Goal: Task Accomplishment & Management: Use online tool/utility

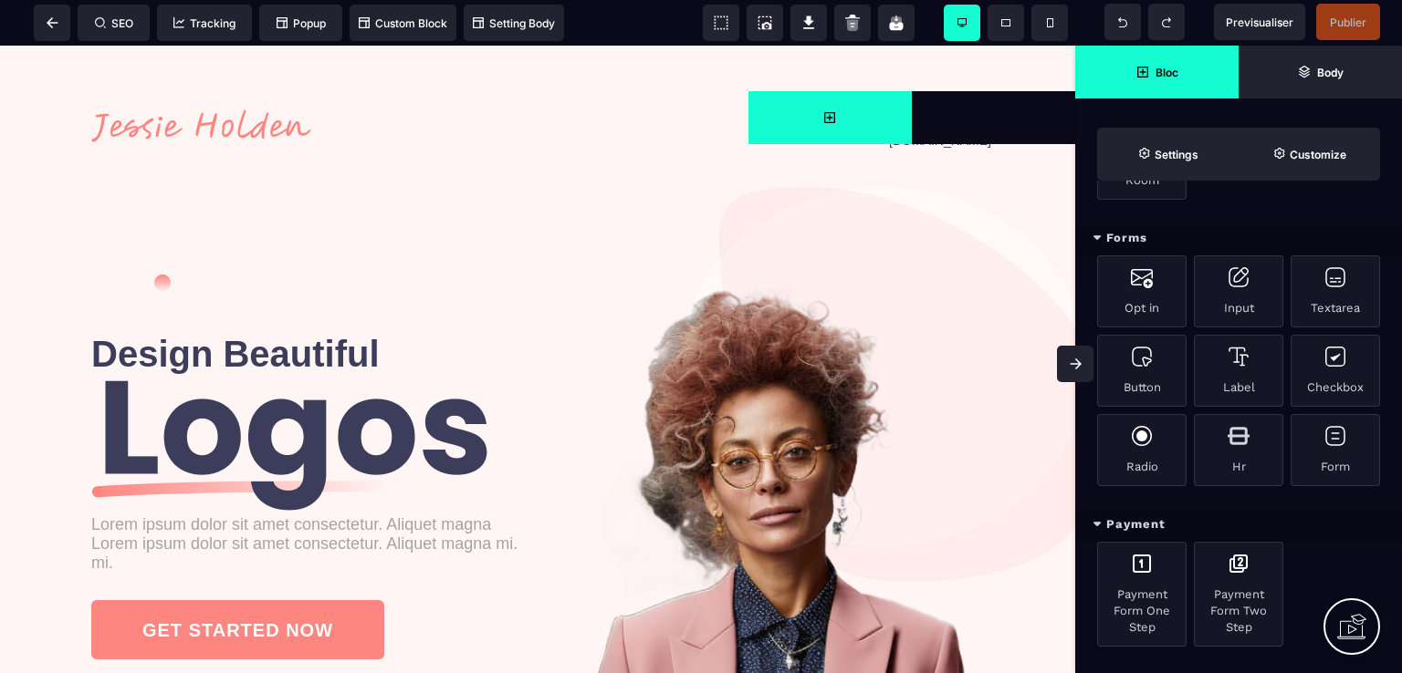
scroll to position [1099, 0]
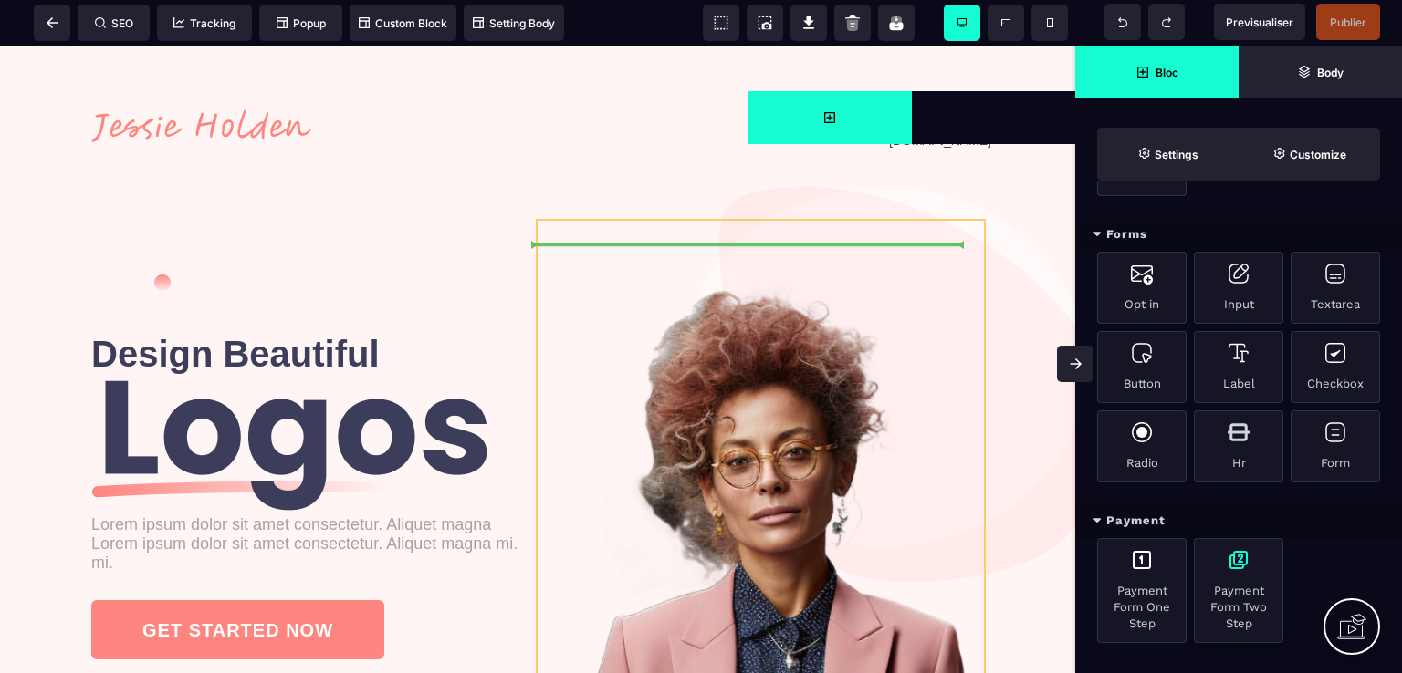
select select "**********"
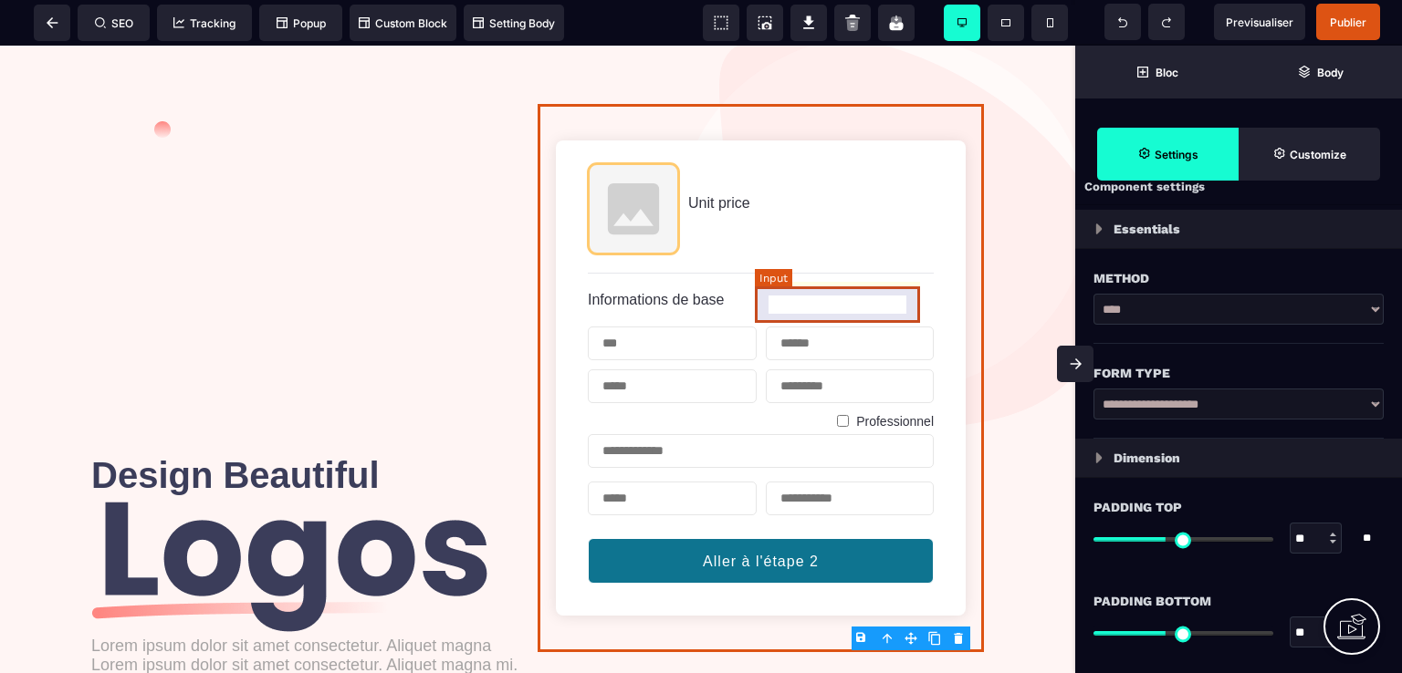
scroll to position [183, 0]
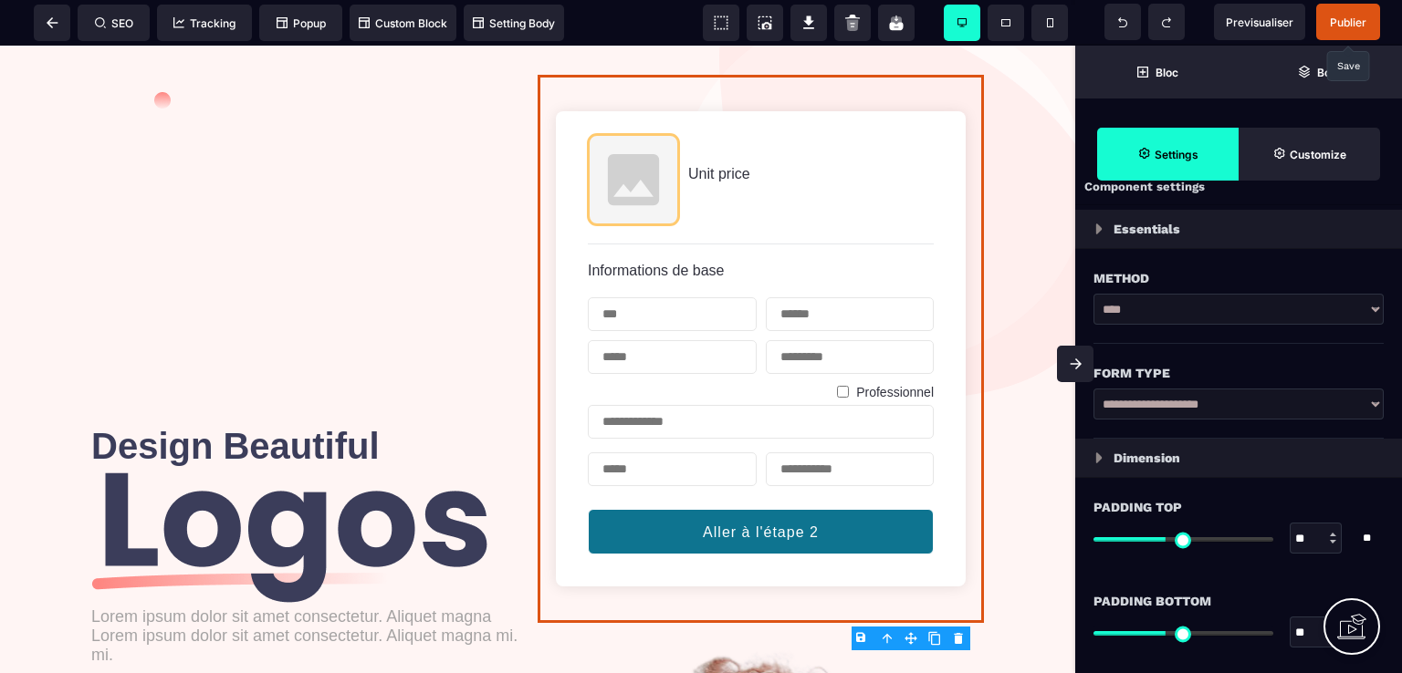
click at [1333, 21] on span "Publier" at bounding box center [1348, 23] width 37 height 14
click at [1264, 16] on span "Previsualiser" at bounding box center [1260, 23] width 68 height 14
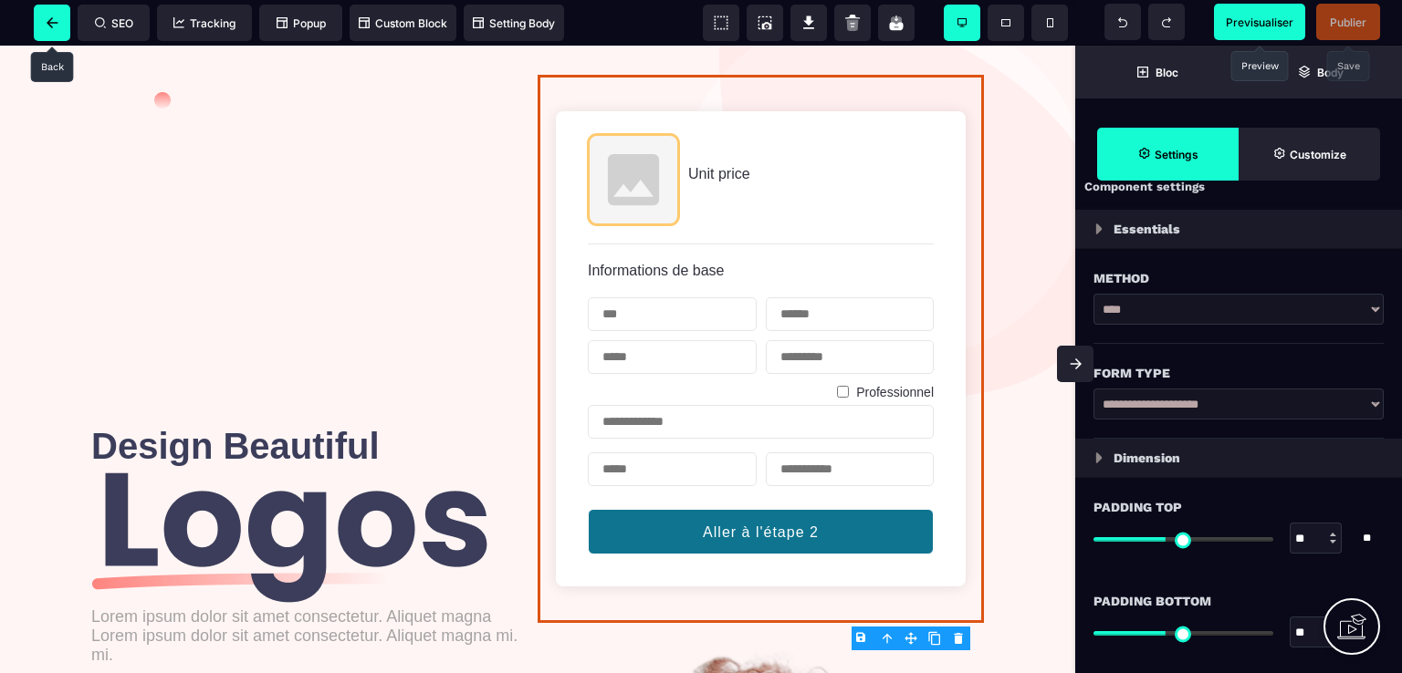
click at [49, 19] on icon at bounding box center [53, 22] width 12 height 11
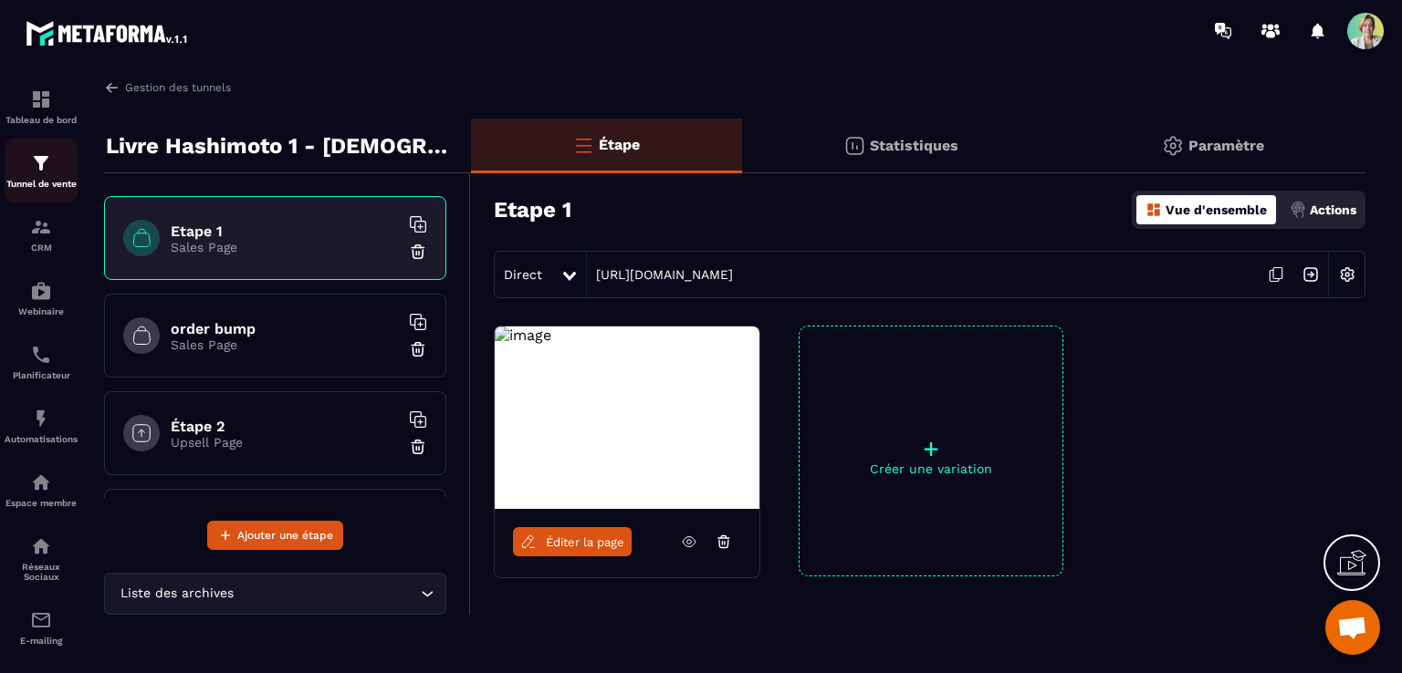
click at [55, 173] on div "Tunnel de vente" at bounding box center [41, 170] width 73 height 37
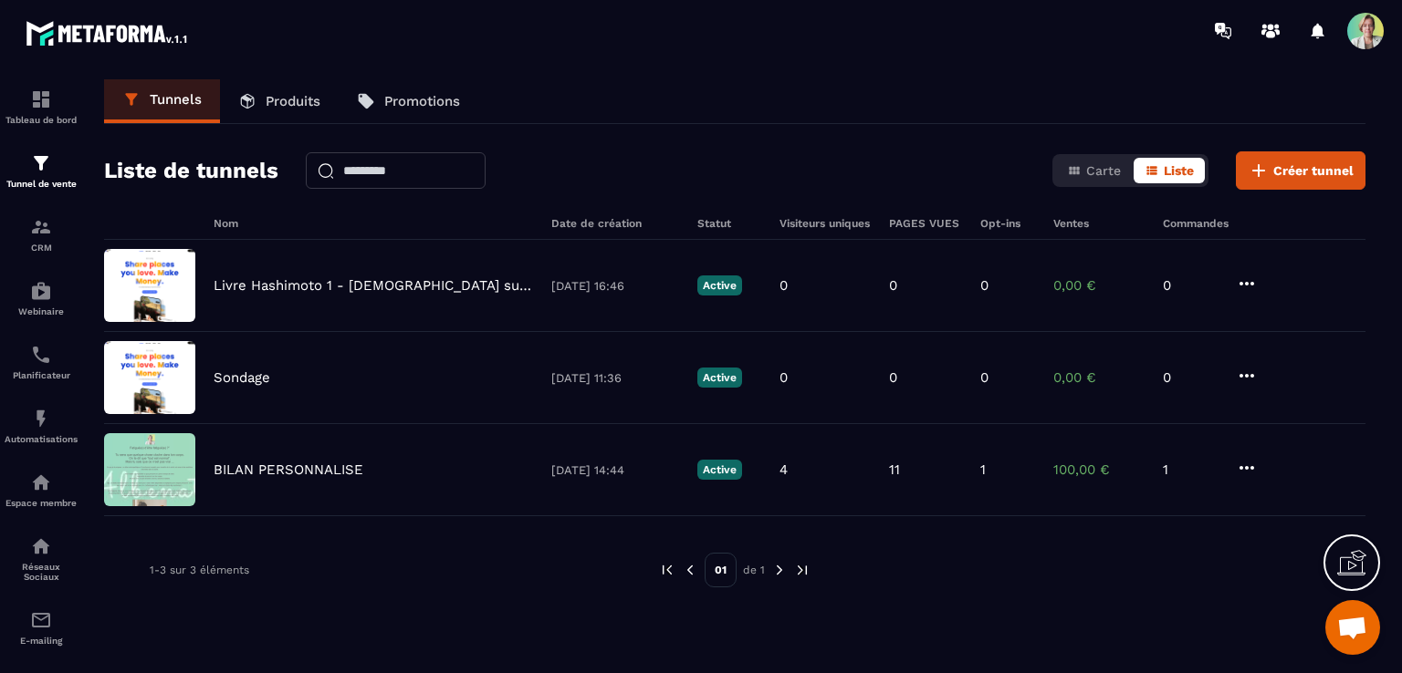
click at [275, 93] on p "Produits" at bounding box center [293, 101] width 55 height 16
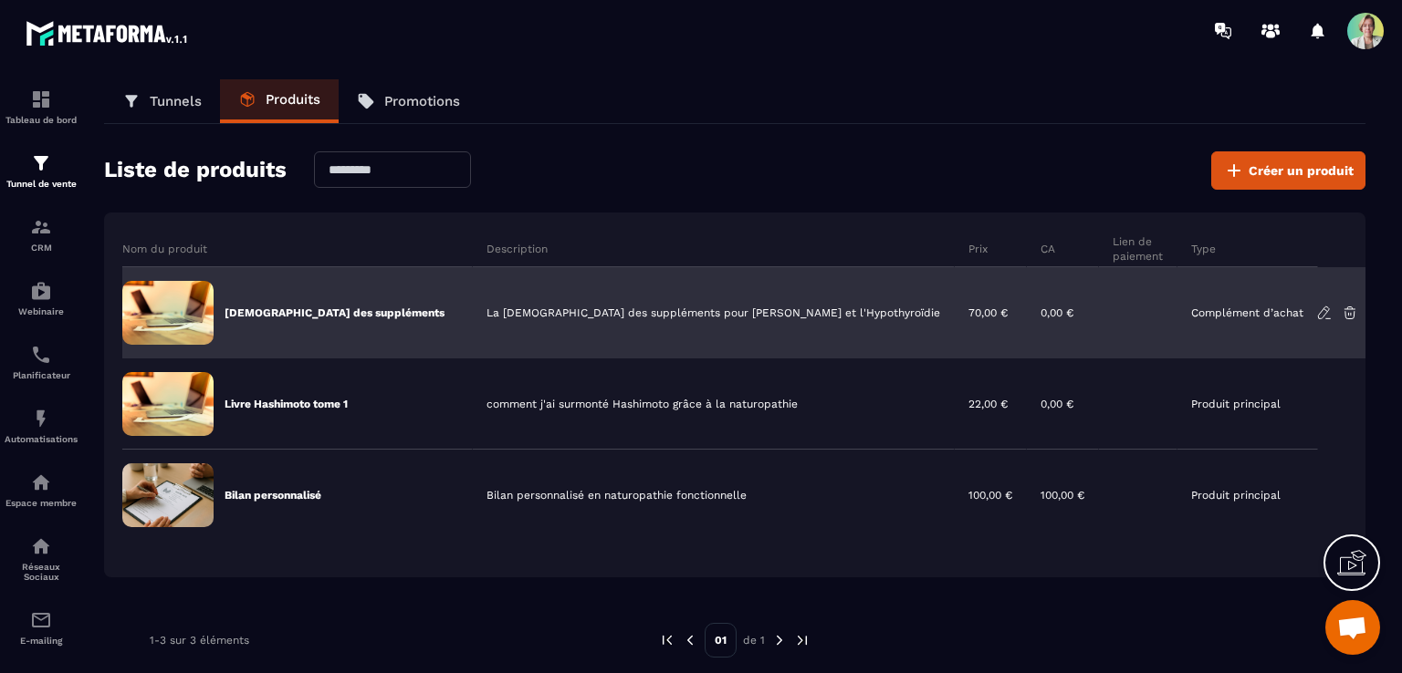
click at [511, 305] on div "La [DEMOGRAPHIC_DATA] des suppléments pour [PERSON_NAME] et l'Hypothyroïdie" at bounding box center [714, 312] width 482 height 91
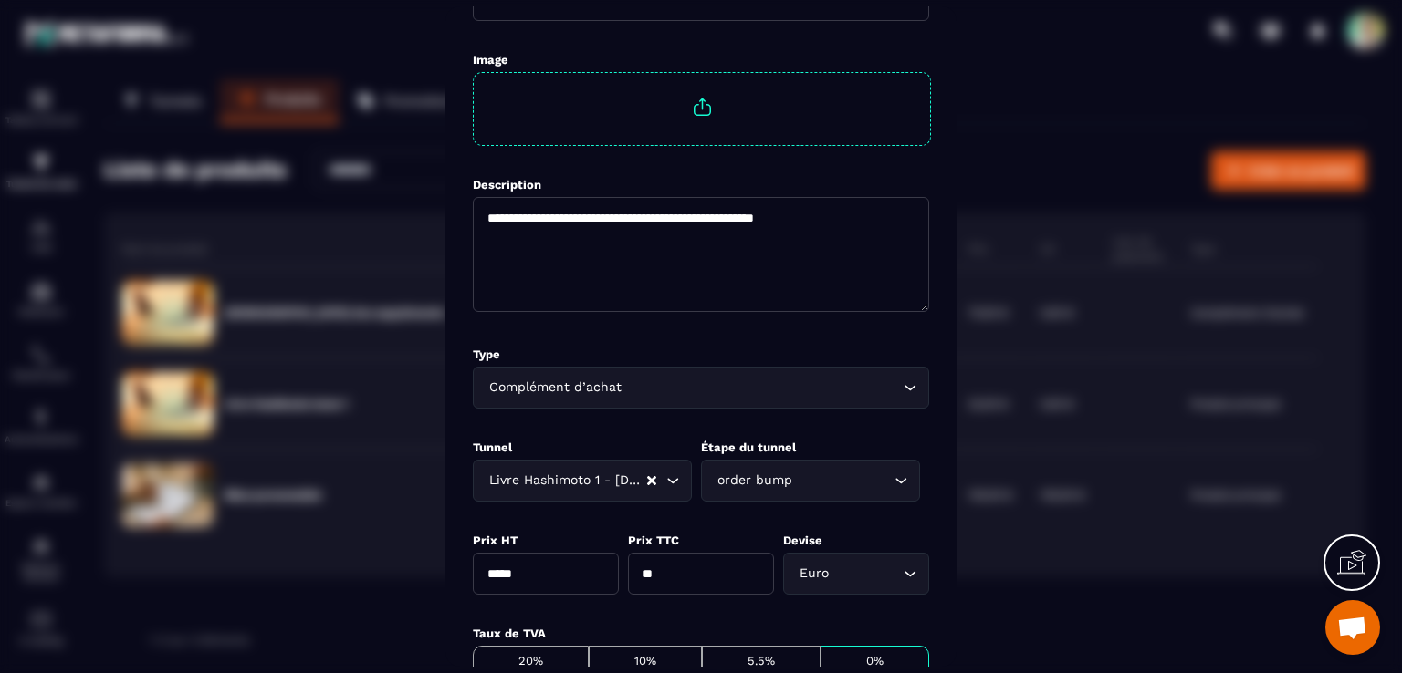
scroll to position [183, 0]
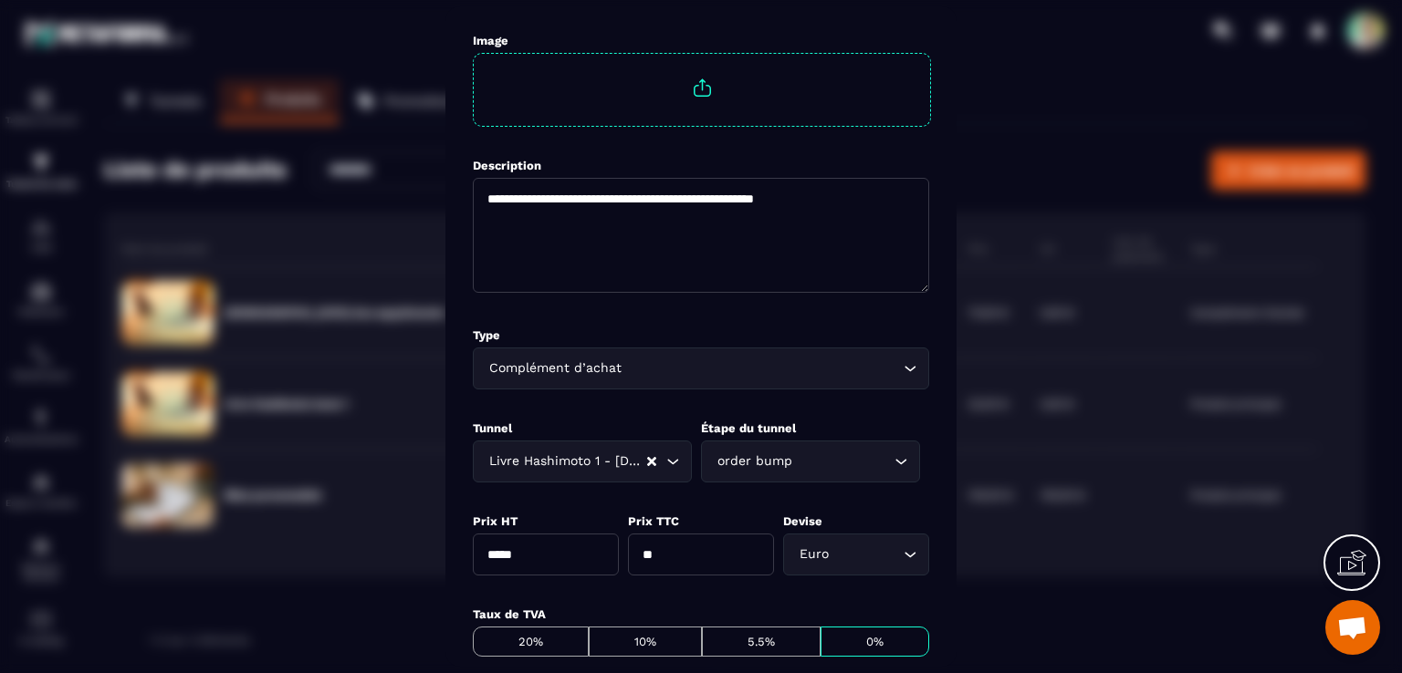
click at [902, 456] on icon "Search for option" at bounding box center [901, 462] width 18 height 18
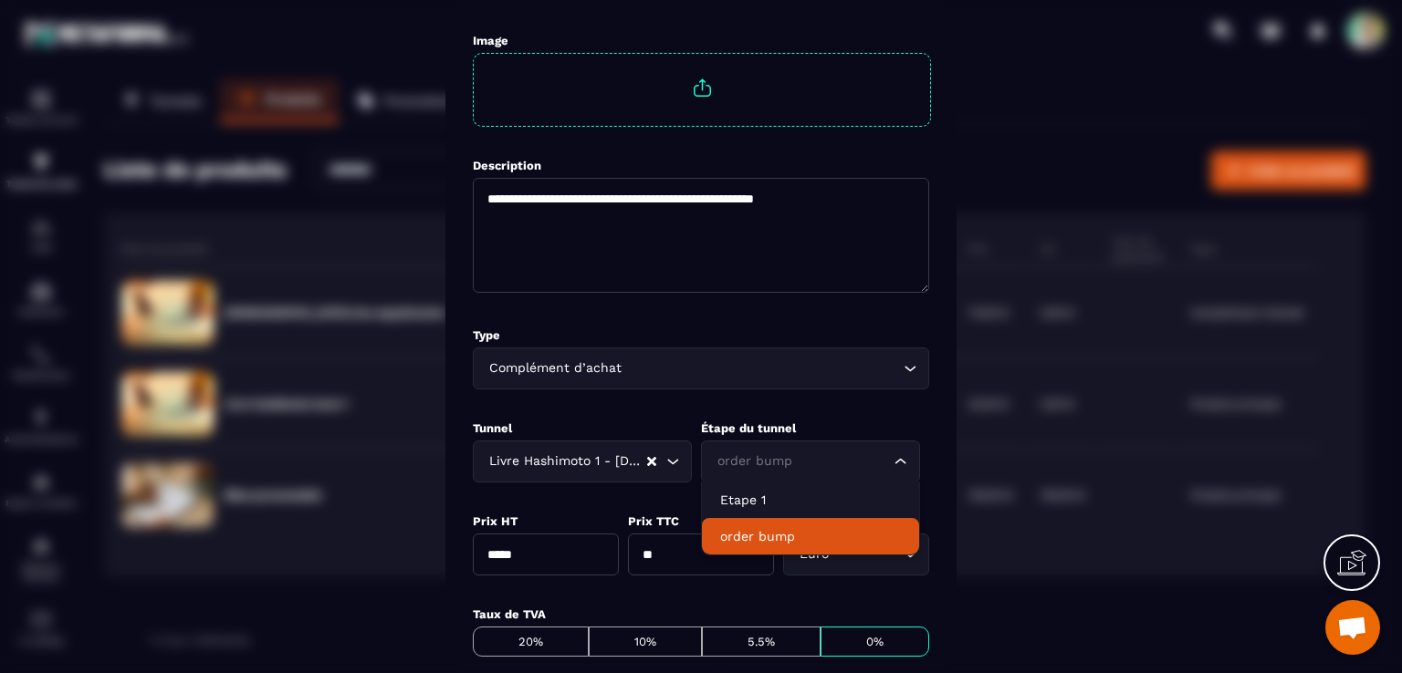
click at [902, 456] on icon "Search for option" at bounding box center [901, 462] width 18 height 18
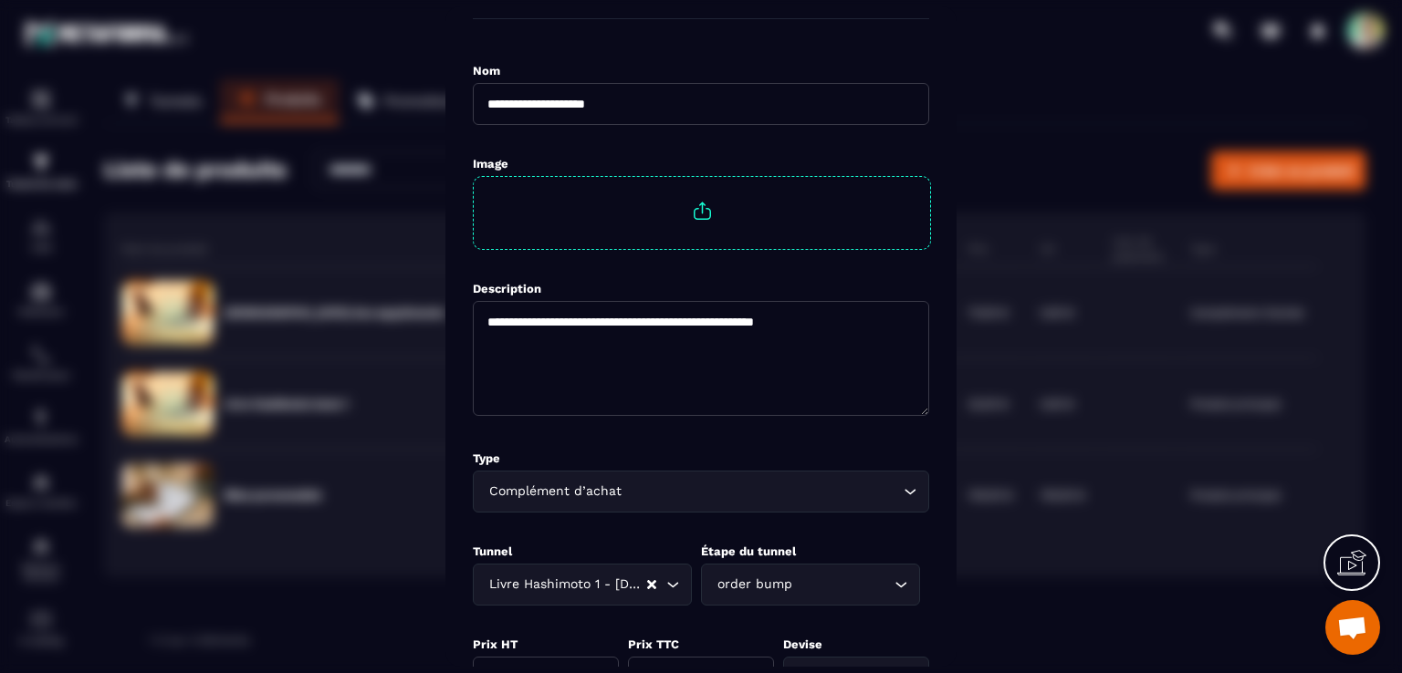
scroll to position [0, 0]
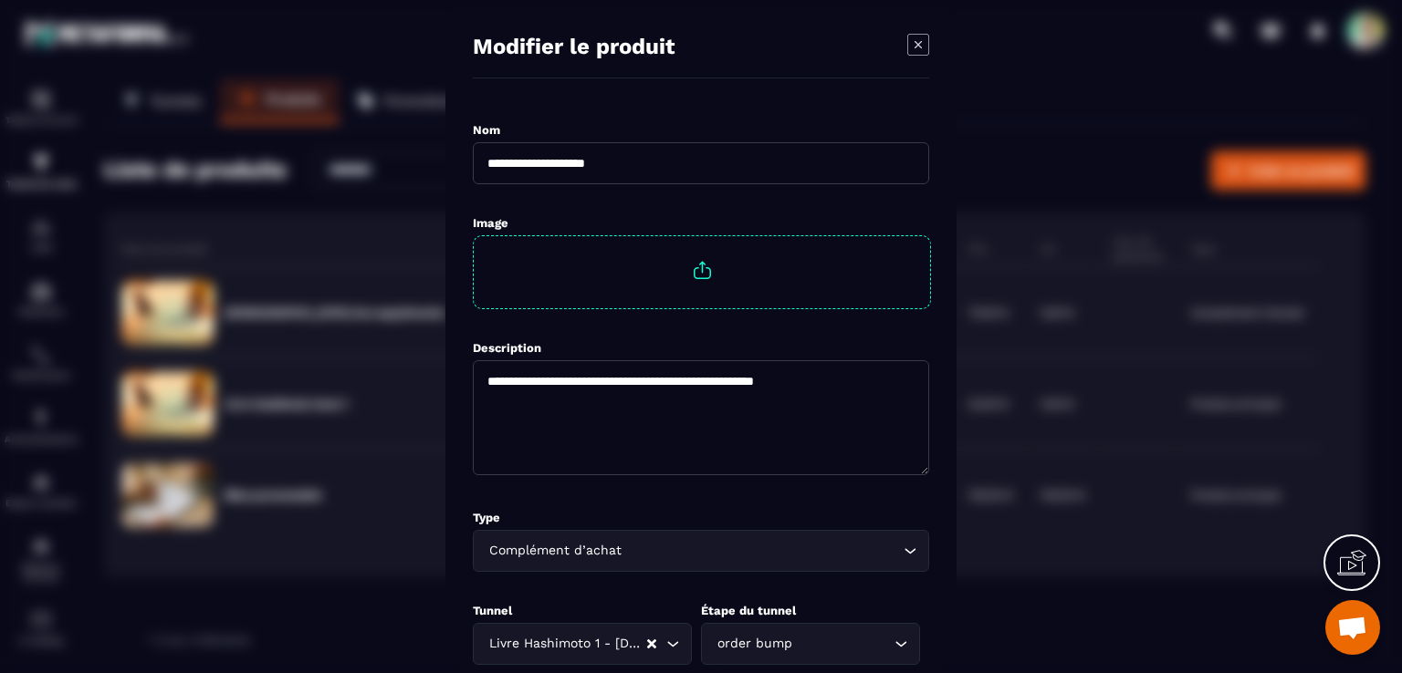
click at [923, 51] on icon "Modal window" at bounding box center [918, 45] width 22 height 22
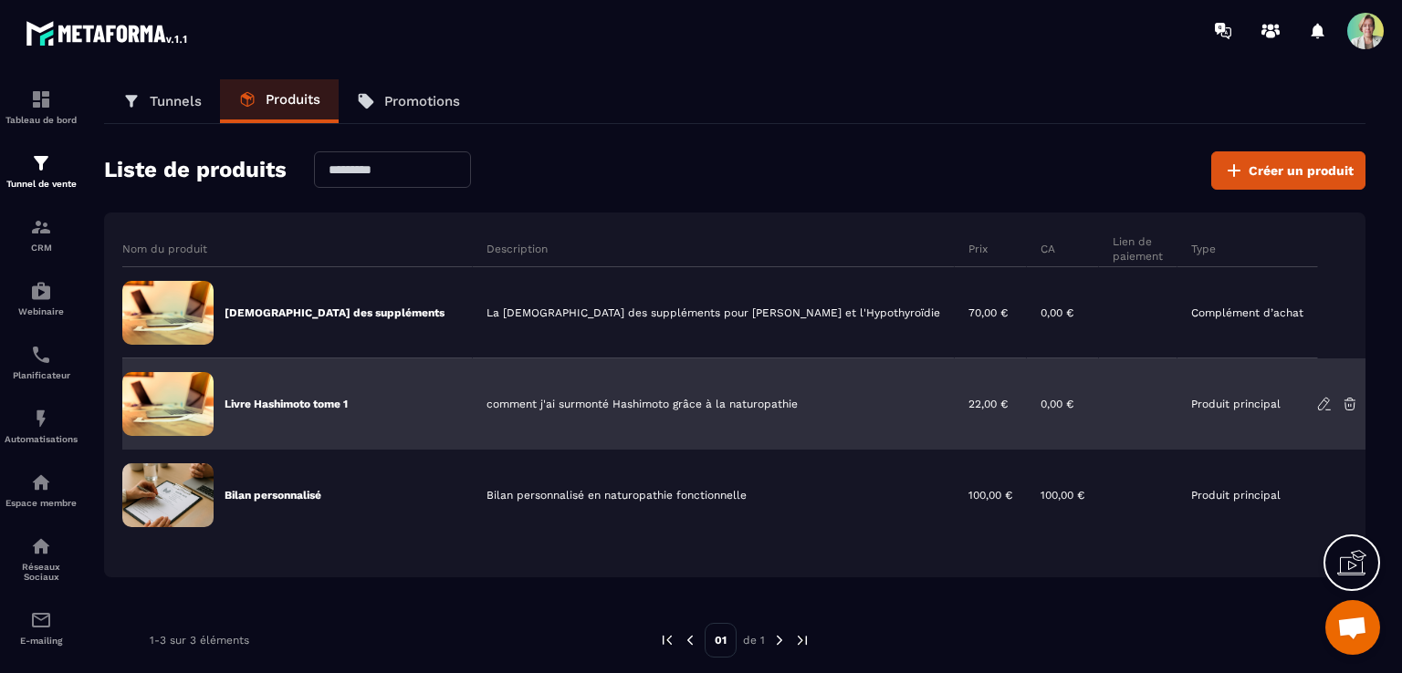
click at [311, 402] on p "Livre Hashimoto tome 1" at bounding box center [285, 404] width 123 height 15
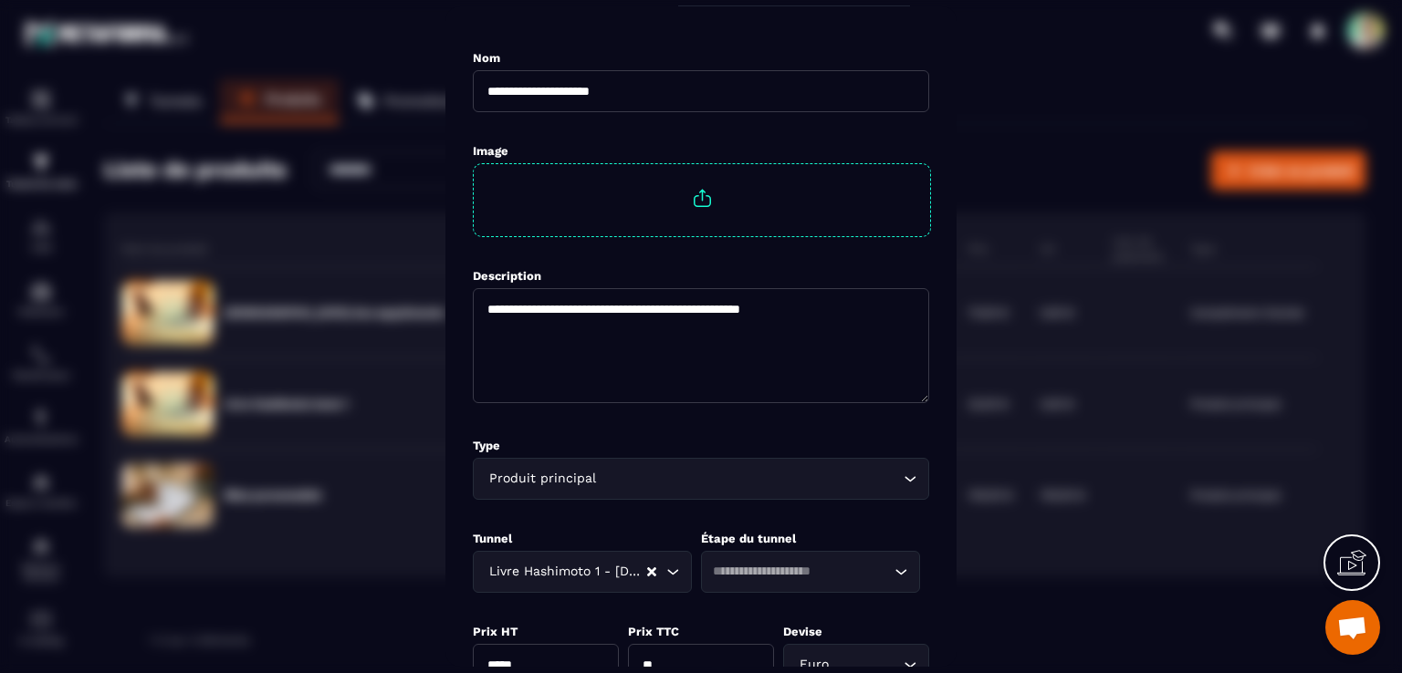
scroll to position [183, 0]
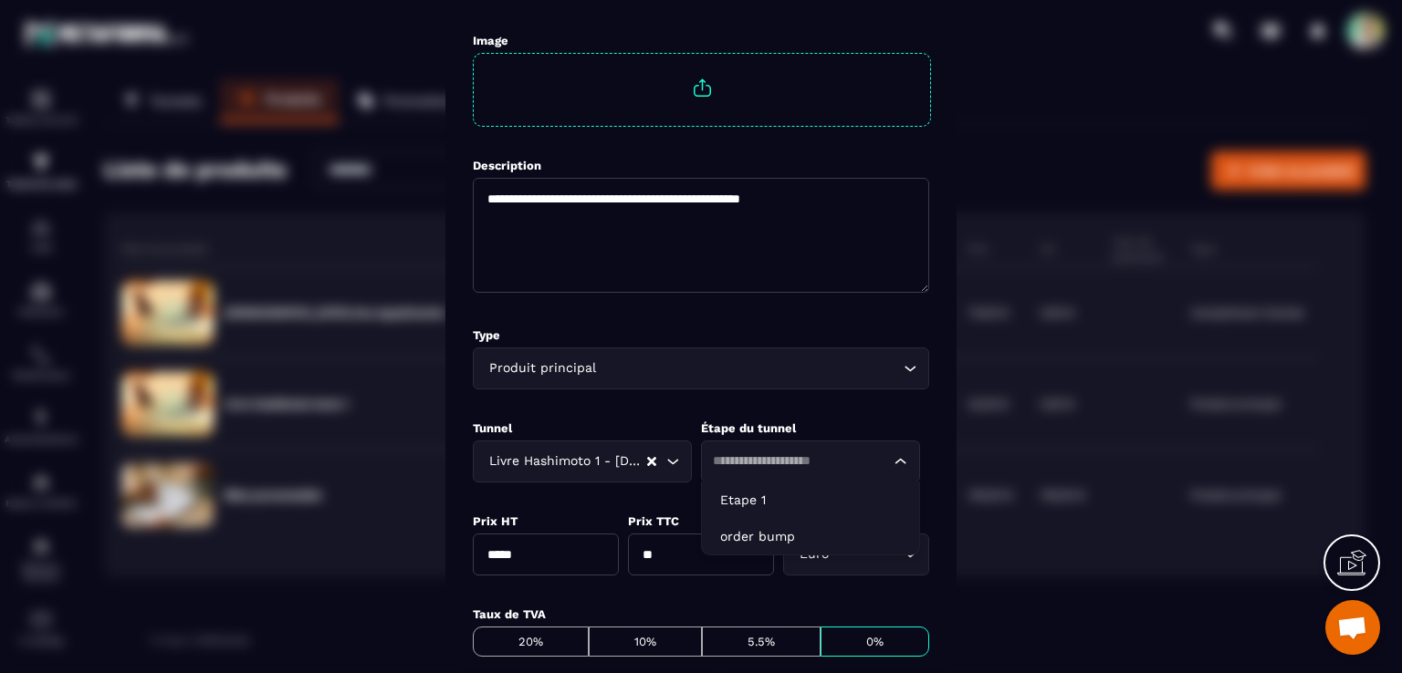
click at [906, 461] on div "Loading..." at bounding box center [810, 462] width 219 height 42
click at [806, 502] on p "Etape 1" at bounding box center [810, 500] width 181 height 18
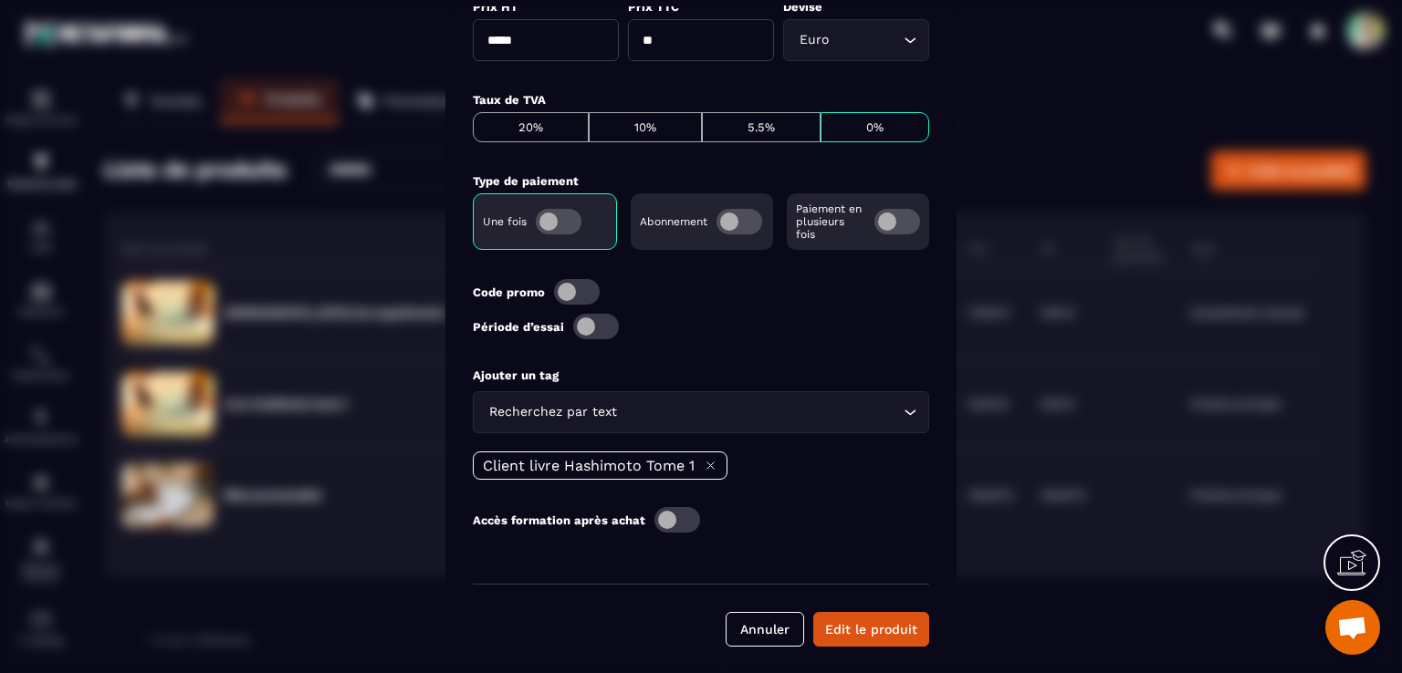
scroll to position [704, 0]
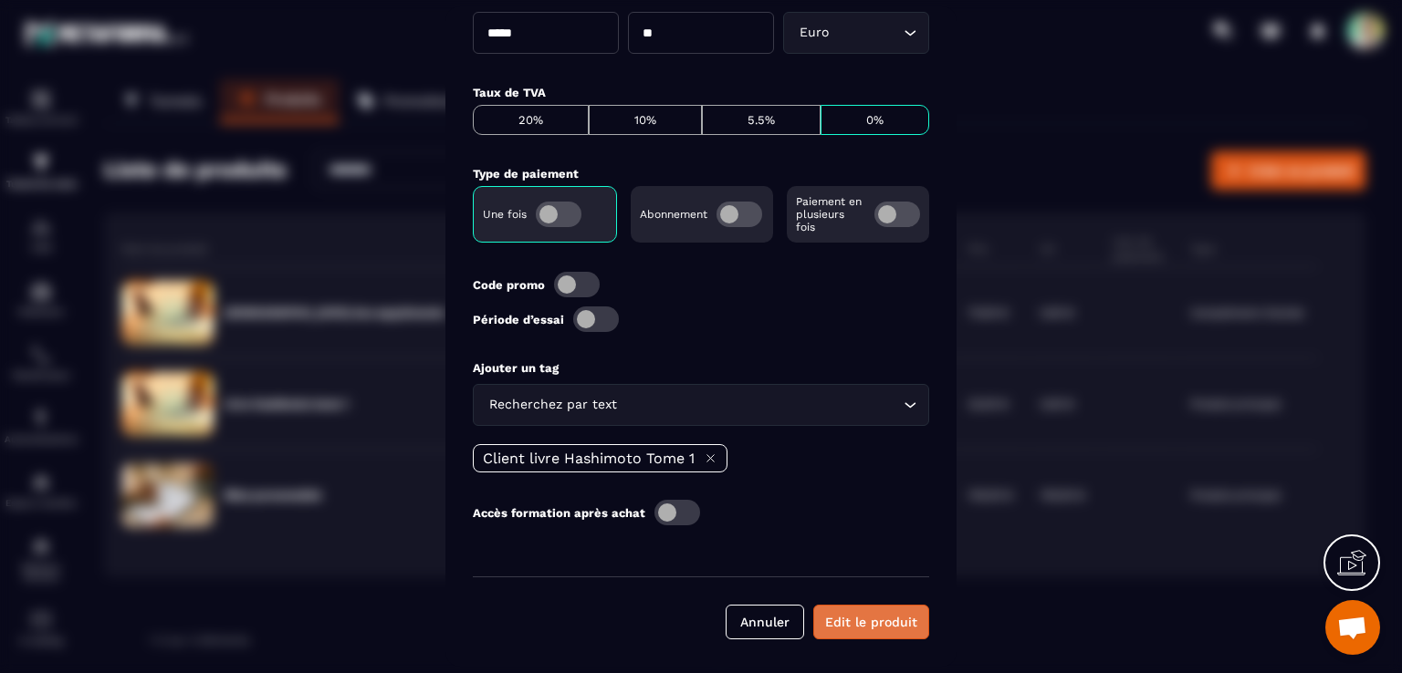
click at [911, 624] on button "Edit le produit" at bounding box center [871, 622] width 116 height 35
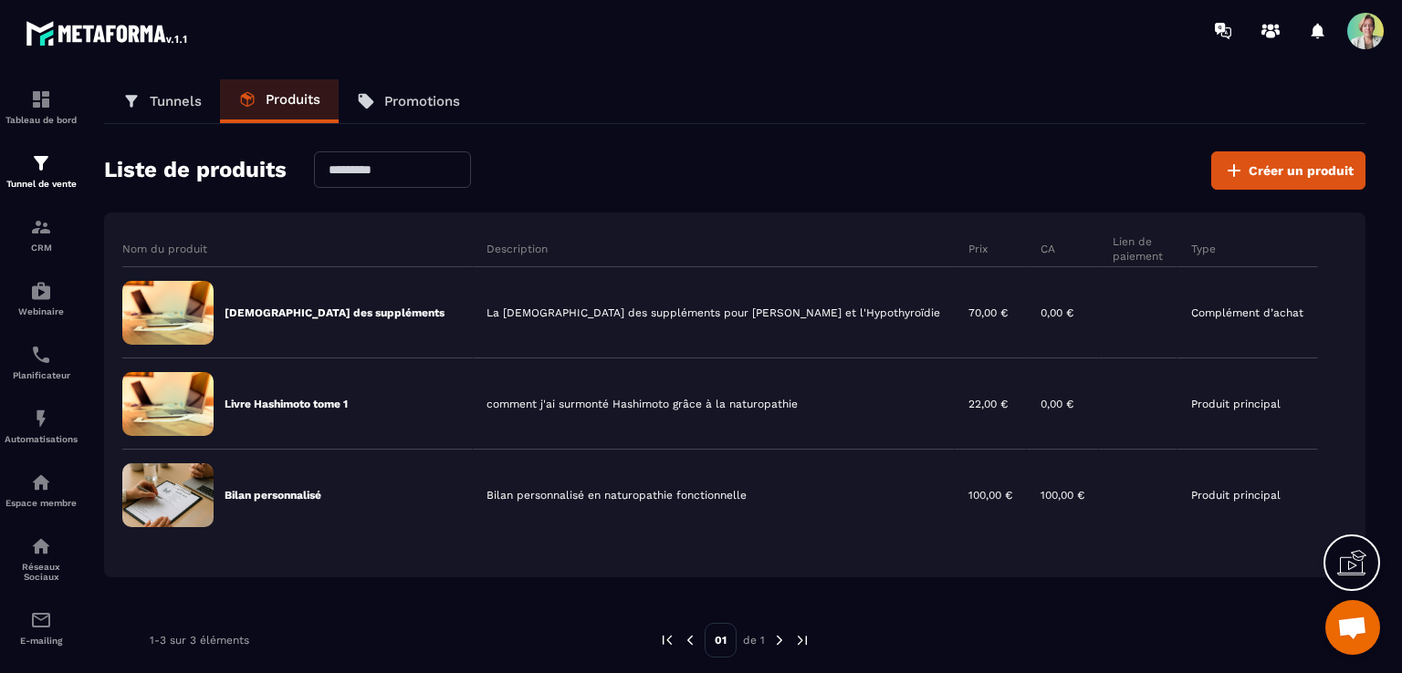
click at [155, 99] on p "Tunnels" at bounding box center [176, 101] width 52 height 16
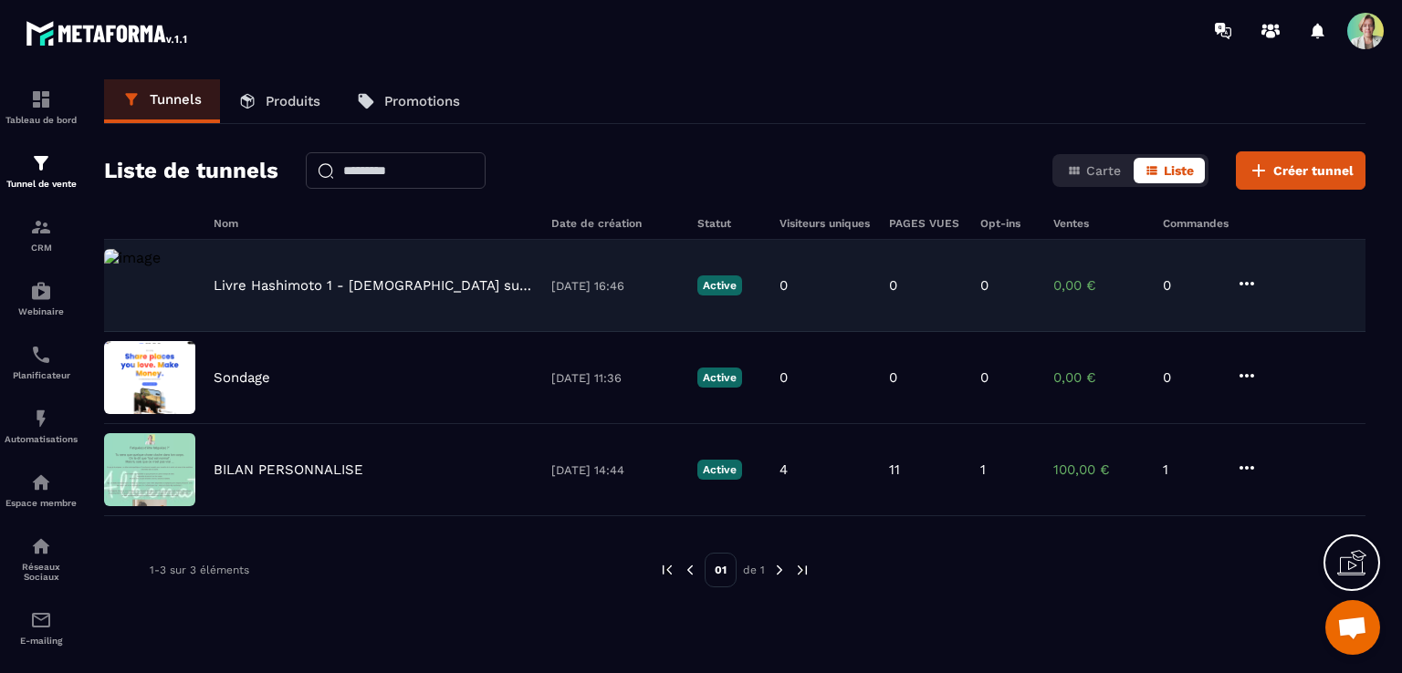
click at [296, 293] on p "Livre Hashimoto 1 - [DEMOGRAPHIC_DATA] suppléments - Stop Hashimoto" at bounding box center [373, 285] width 319 height 16
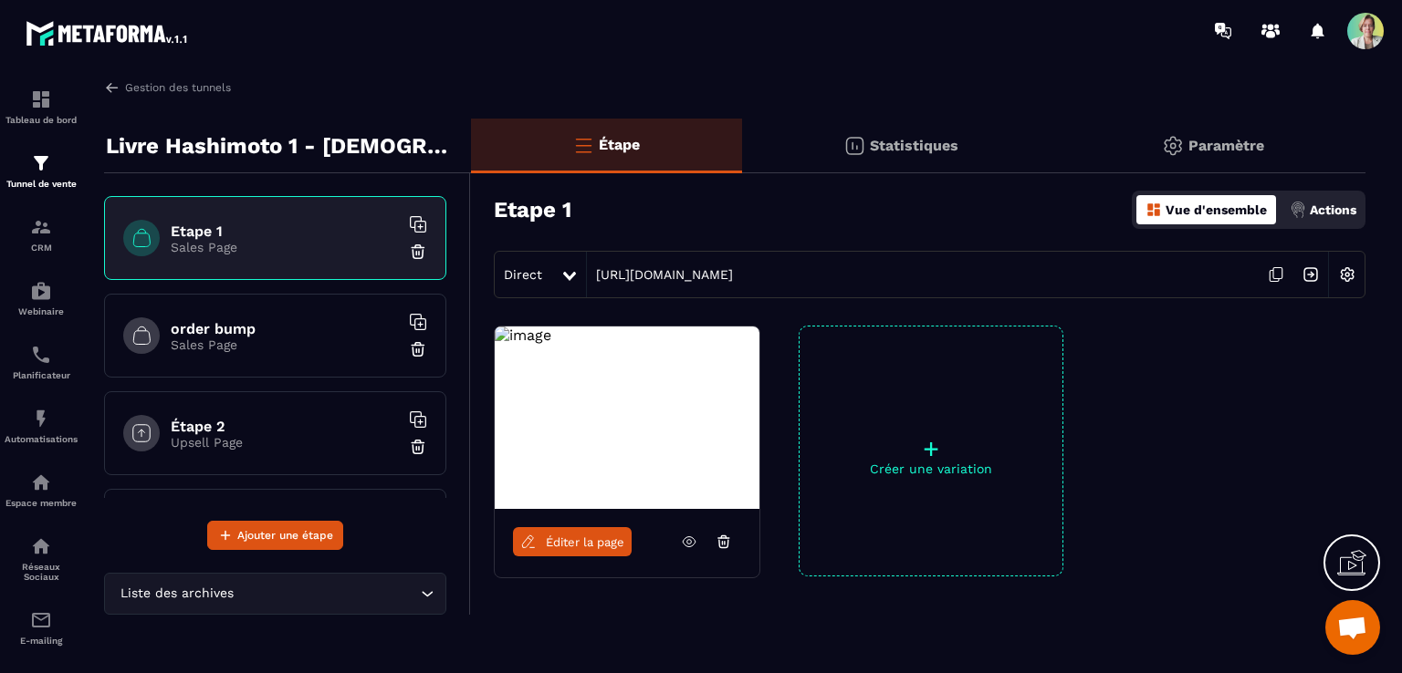
click at [679, 539] on link at bounding box center [689, 541] width 35 height 29
click at [595, 546] on span "Éditer la page" at bounding box center [585, 543] width 78 height 14
